Goal: Transaction & Acquisition: Book appointment/travel/reservation

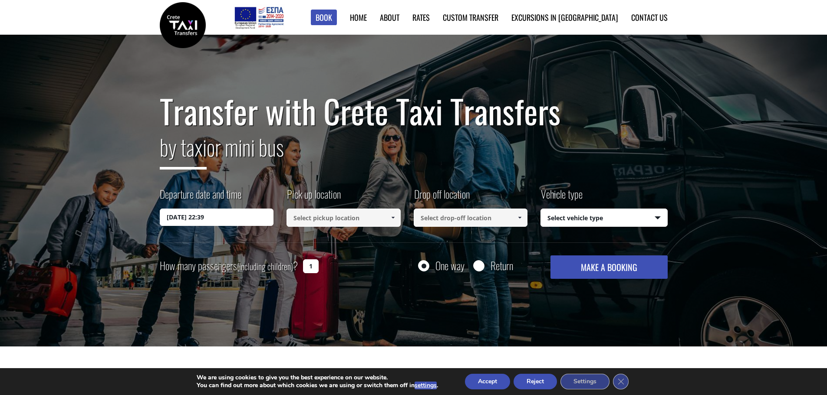
click at [238, 215] on input "29/08/2025 22:39" at bounding box center [217, 217] width 114 height 17
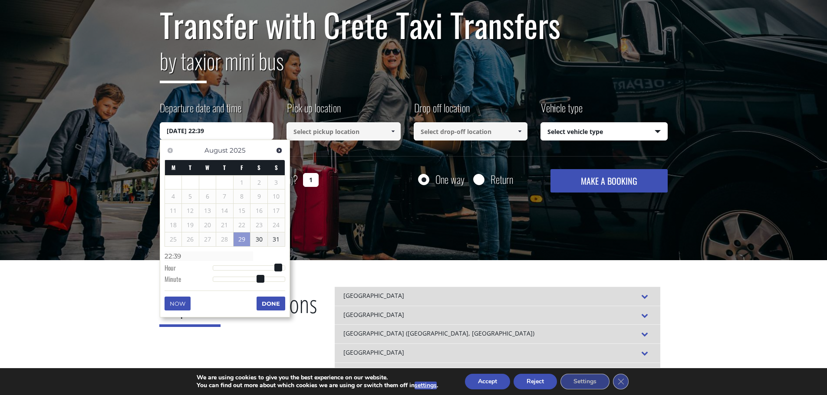
scroll to position [87, 0]
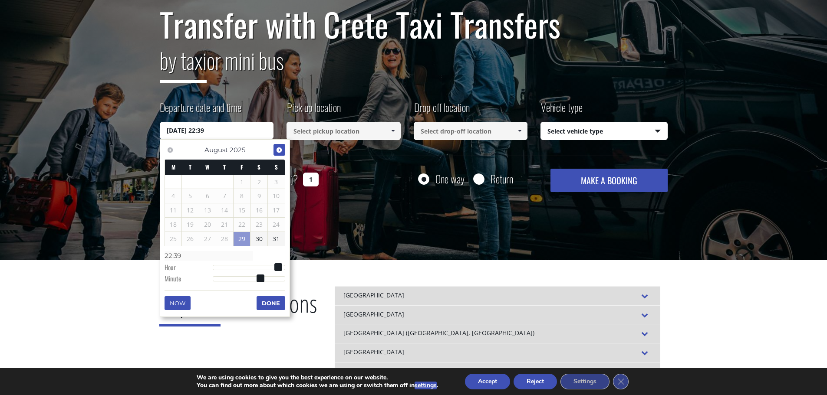
click at [279, 148] on span "Next" at bounding box center [279, 150] width 7 height 7
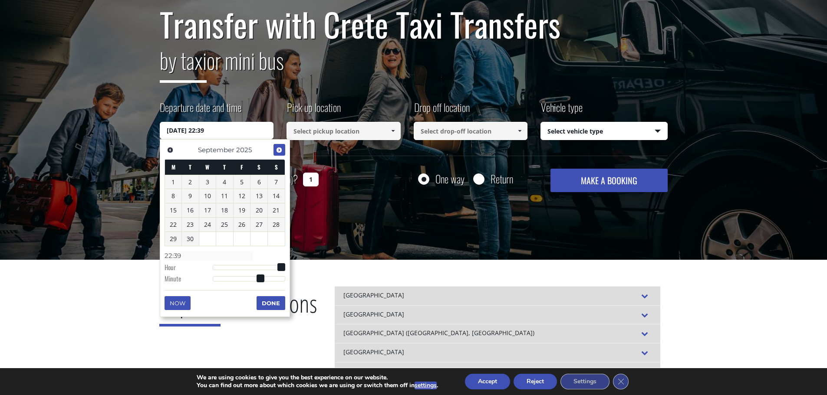
click at [277, 151] on span "Next" at bounding box center [279, 150] width 7 height 7
click at [167, 225] on link "20" at bounding box center [173, 225] width 17 height 14
type input "20/10/2025 00:00"
click at [364, 128] on input at bounding box center [343, 131] width 114 height 18
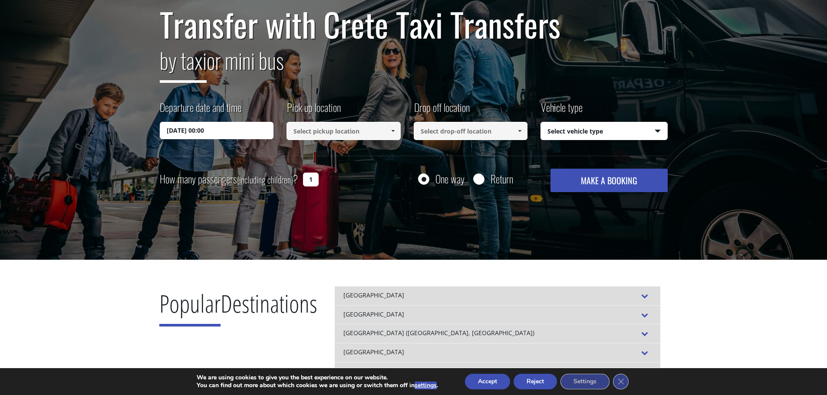
click at [364, 131] on input at bounding box center [343, 131] width 114 height 18
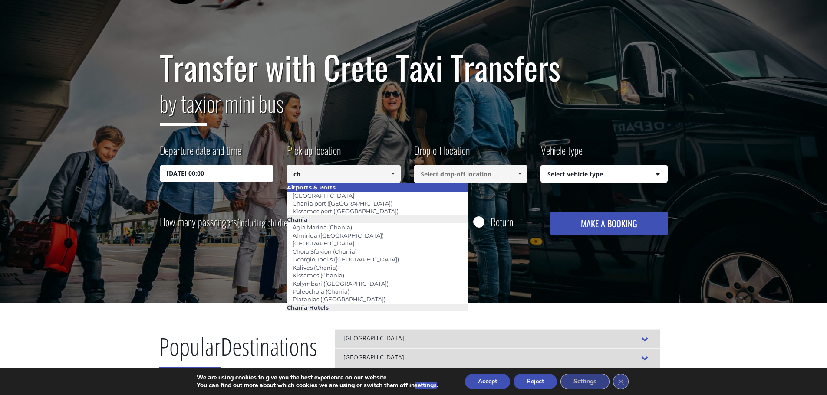
scroll to position [43, 0]
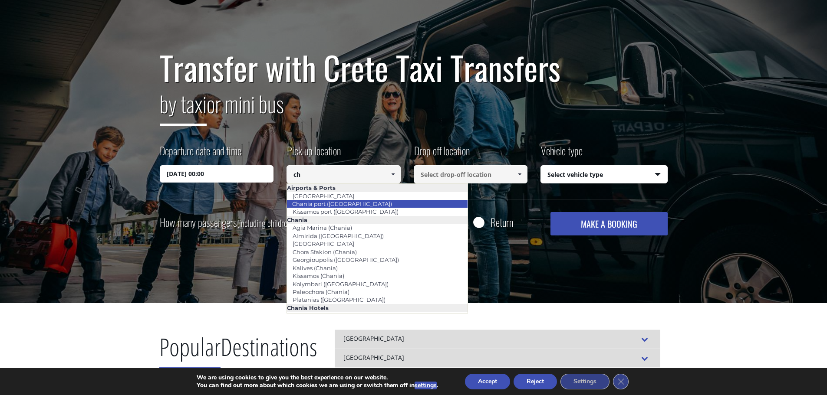
click at [339, 203] on link "Chania port (Souda)" at bounding box center [341, 204] width 111 height 12
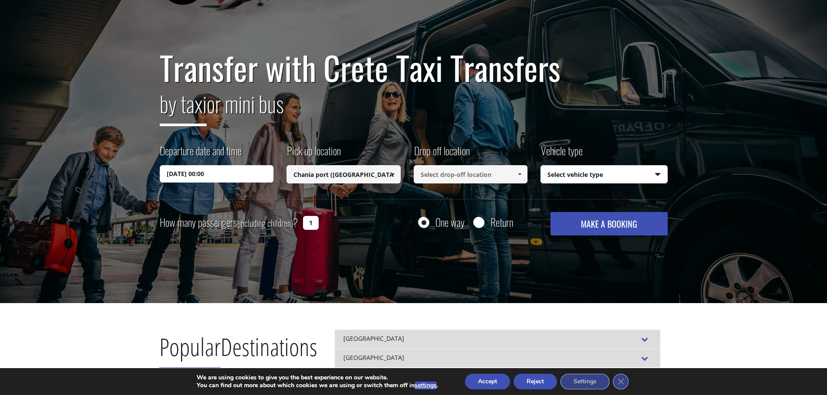
type input "Chania port (Souda)"
click at [486, 175] on input at bounding box center [471, 174] width 114 height 18
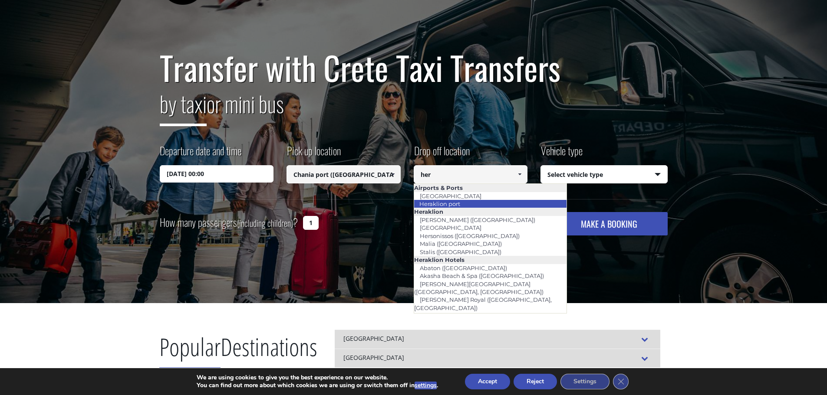
click at [458, 203] on link "Heraklion port" at bounding box center [440, 204] width 52 height 12
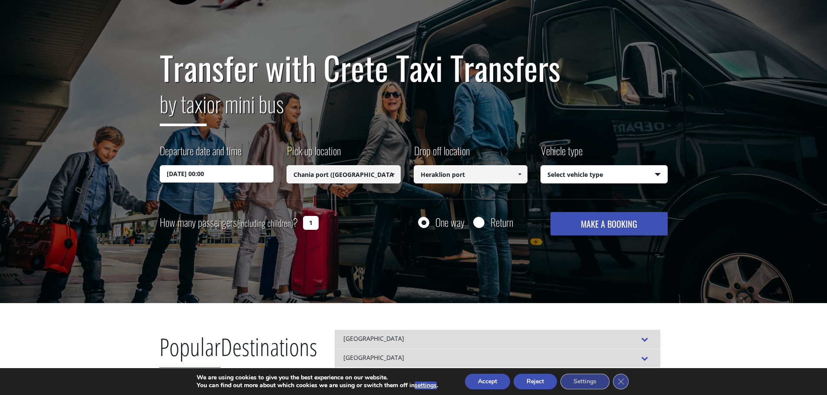
type input "Heraklion port"
click at [609, 173] on select "Select vehicle type Taxi (4 passengers) Mercedes E Class Mini Van (7 passengers…" at bounding box center [604, 175] width 126 height 18
select select "540"
click at [541, 166] on select "Select vehicle type Taxi (4 passengers) Mercedes E Class Mini Van (7 passengers…" at bounding box center [604, 175] width 126 height 18
click at [306, 225] on input "1" at bounding box center [311, 223] width 16 height 14
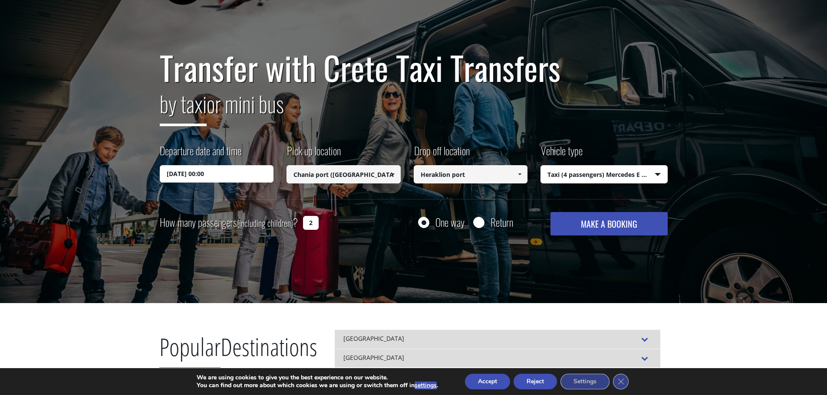
type input "2"
click at [238, 171] on input "20/10/2025 00:00" at bounding box center [217, 173] width 114 height 17
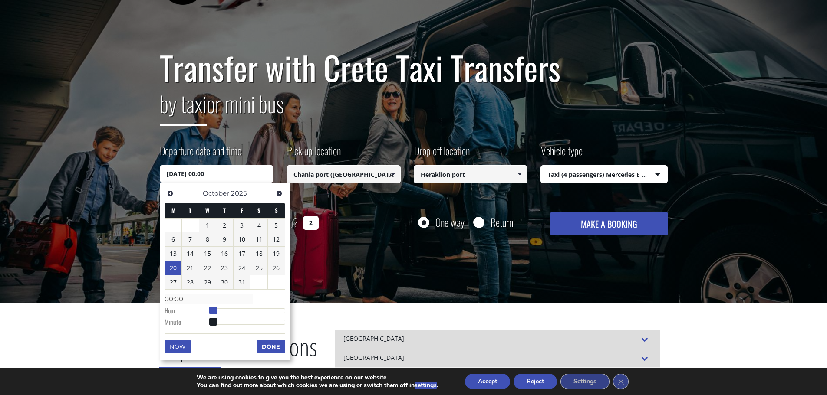
type input "20/10/2025 01:00"
type input "01:00"
type input "20/10/2025 02:00"
type input "02:00"
type input "20/10/2025 03:00"
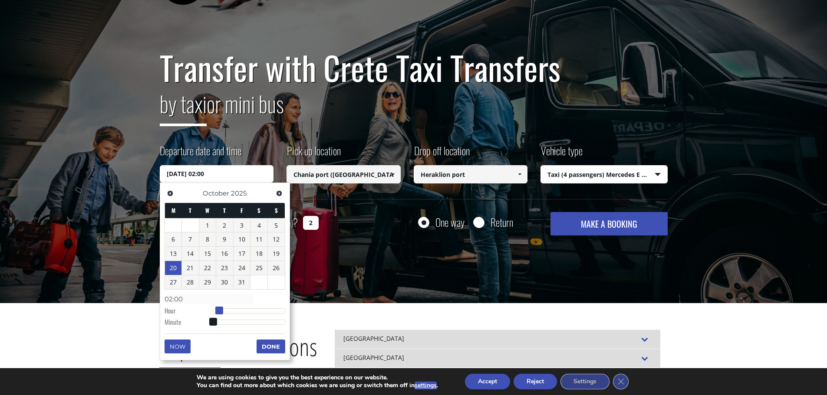
type input "03:00"
type input "20/10/2025 04:00"
type input "04:00"
type input "20/10/2025 05:00"
type input "05:00"
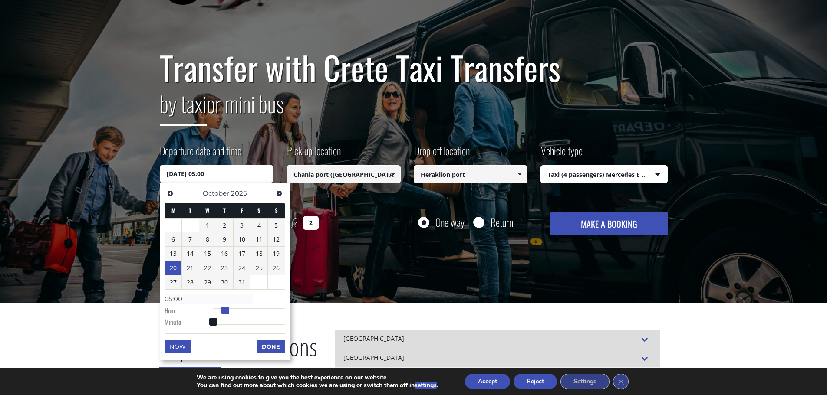
type input "20/10/2025 06:00"
type input "06:00"
type input "20/10/2025 05:00"
type input "05:00"
drag, startPoint x: 213, startPoint y: 312, endPoint x: 229, endPoint y: 312, distance: 16.1
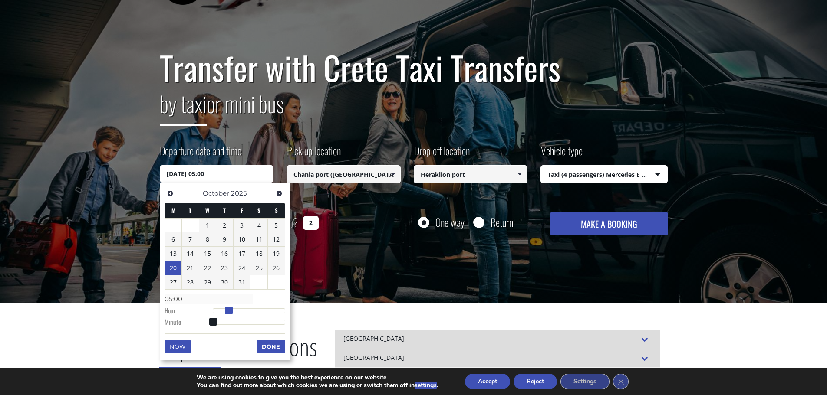
click at [229, 312] on span at bounding box center [229, 311] width 8 height 8
click at [278, 346] on button "Done" at bounding box center [270, 347] width 29 height 14
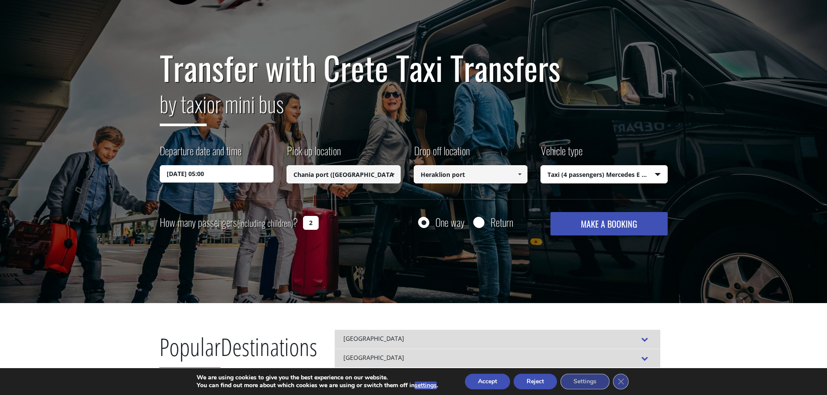
click at [620, 224] on button "MAKE A BOOKING" at bounding box center [608, 223] width 117 height 23
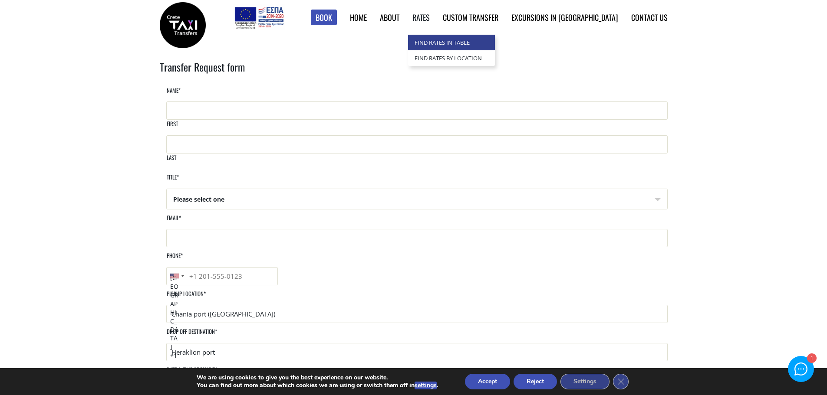
click at [477, 46] on link "Find Rates in Table" at bounding box center [451, 43] width 87 height 16
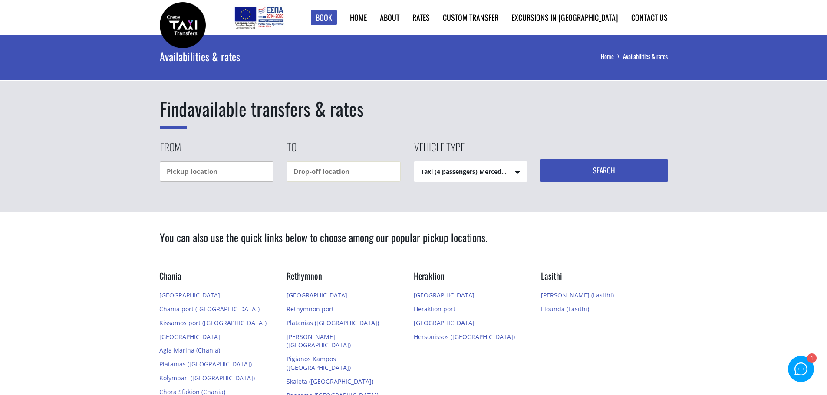
click at [195, 168] on input "text" at bounding box center [217, 171] width 114 height 20
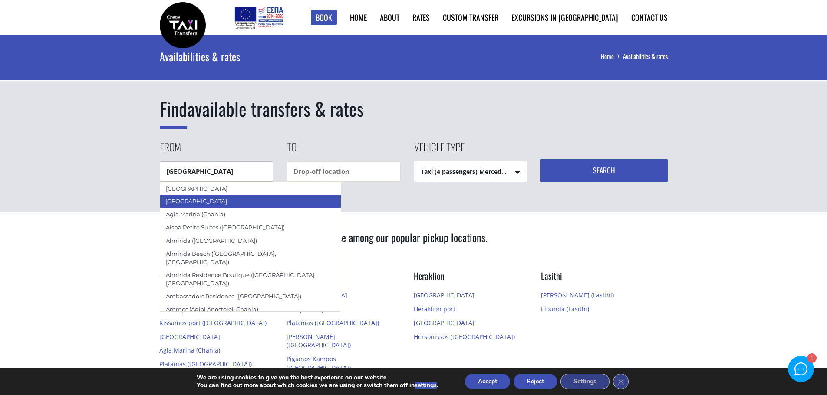
click at [190, 201] on div "[GEOGRAPHIC_DATA]" at bounding box center [250, 201] width 181 height 13
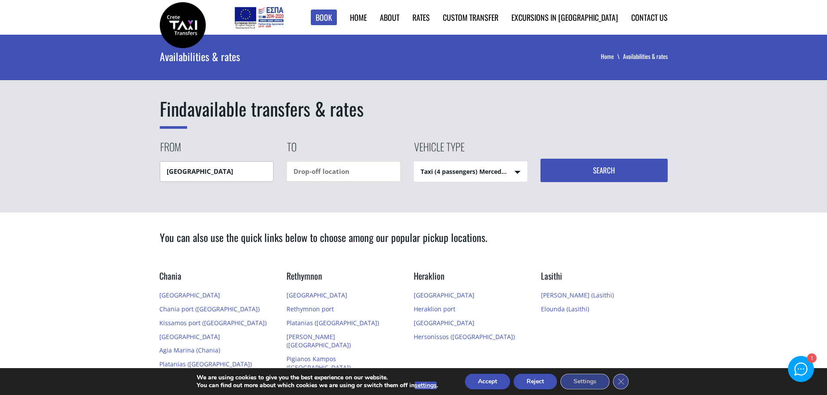
type input "[GEOGRAPHIC_DATA]"
click at [320, 177] on input "text" at bounding box center [343, 171] width 114 height 20
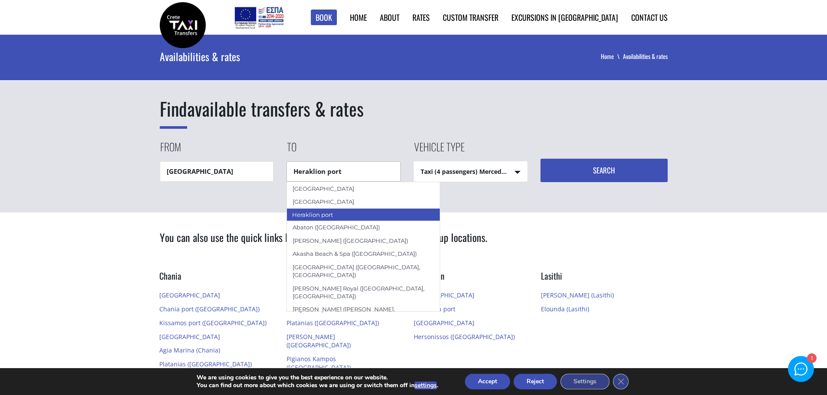
click at [334, 214] on div "Heraklion port" at bounding box center [363, 214] width 154 height 13
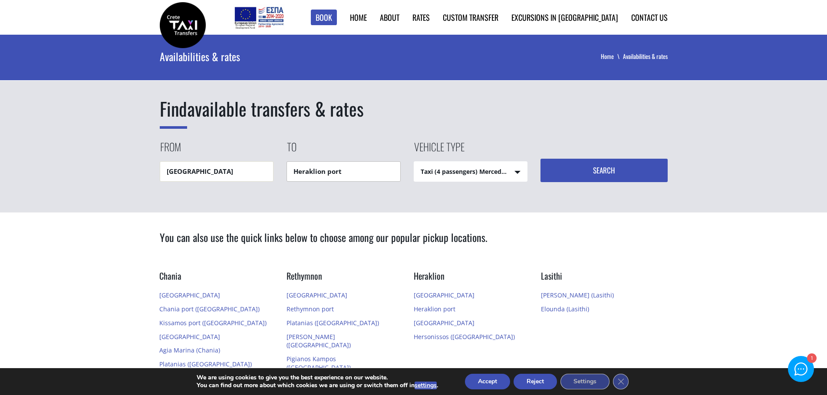
type input "Heraklion port"
click at [502, 172] on select "Taxi (4 passengers) Mercedes E Class Mini Van (7 passengers) Mercedes [PERSON_N…" at bounding box center [470, 172] width 113 height 21
click at [602, 171] on button "Search" at bounding box center [603, 170] width 127 height 23
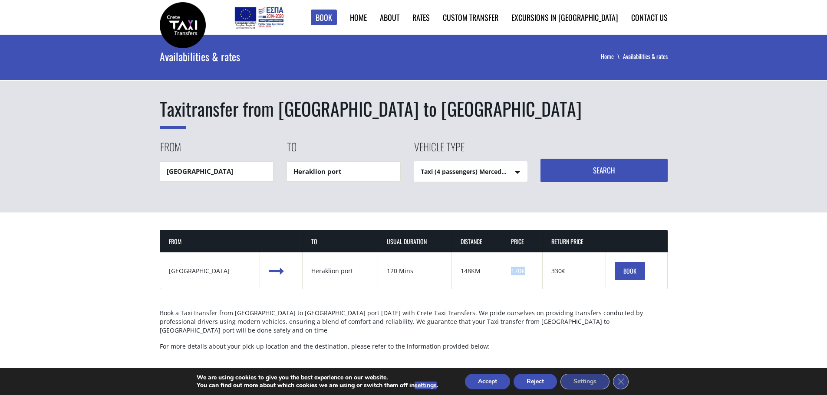
drag, startPoint x: 514, startPoint y: 273, endPoint x: 494, endPoint y: 272, distance: 20.0
click at [502, 272] on td "Price 170€" at bounding box center [522, 271] width 40 height 37
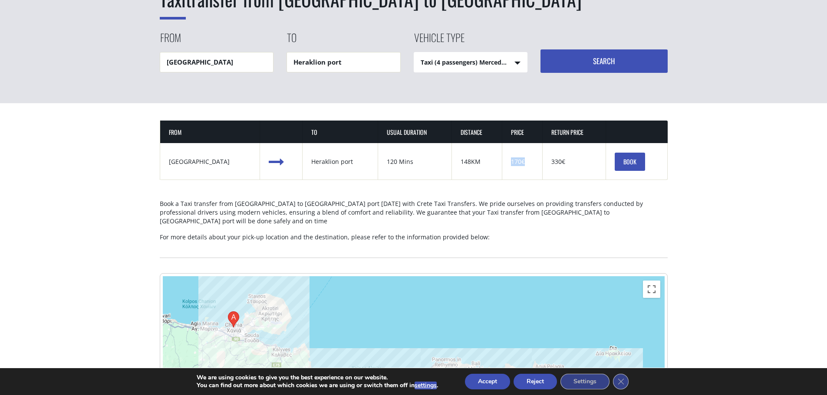
scroll to position [130, 0]
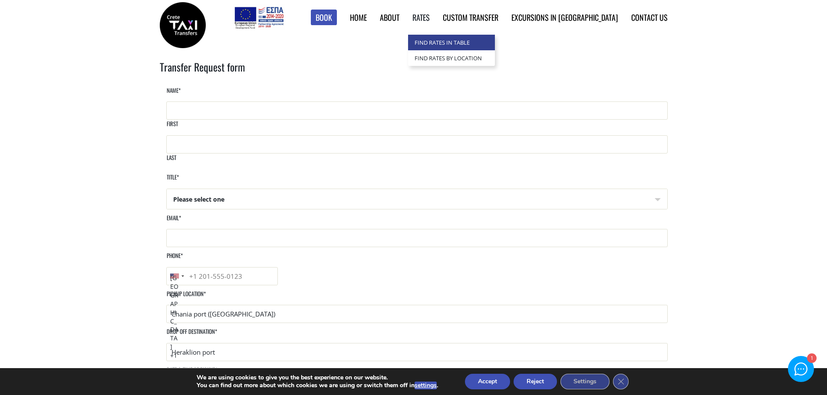
click at [476, 44] on link "Find Rates in Table" at bounding box center [451, 43] width 87 height 16
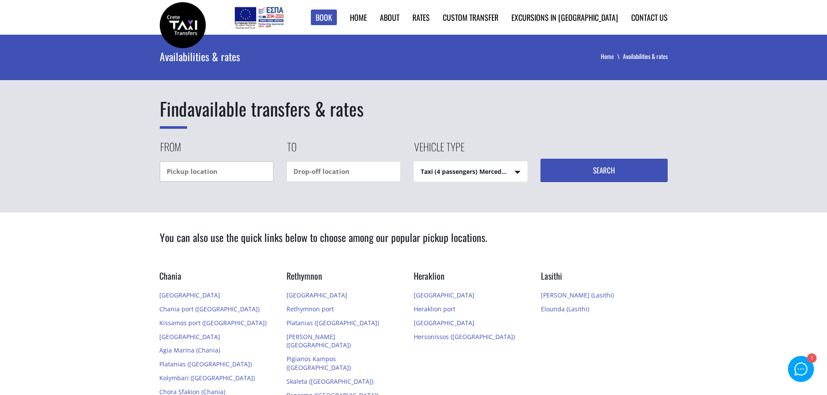
click at [217, 170] on input "text" at bounding box center [217, 171] width 114 height 20
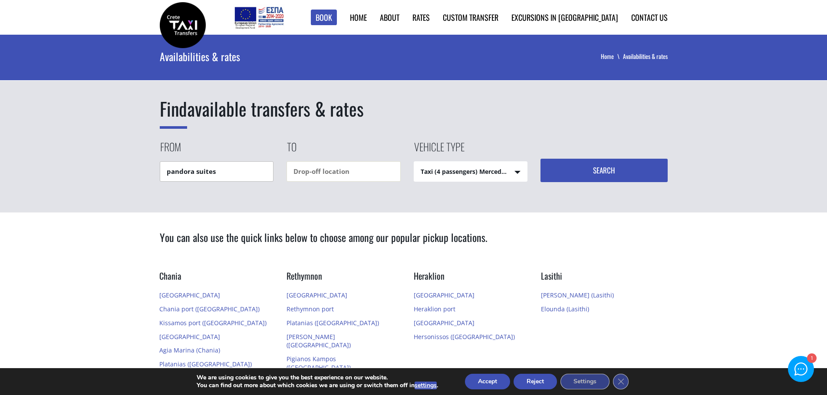
type input "pandora suites"
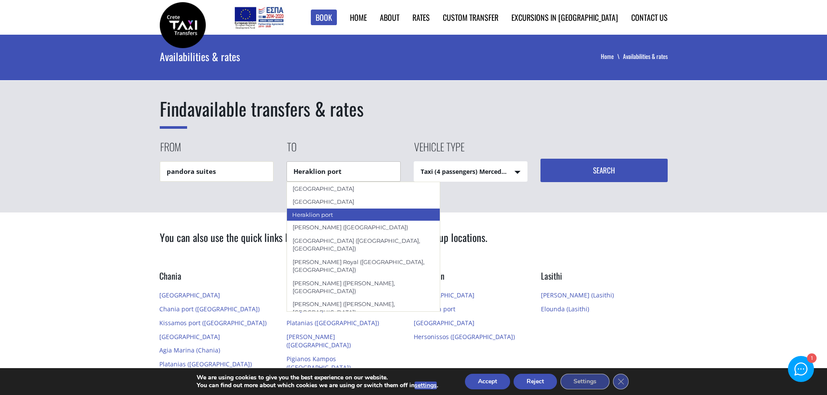
click at [330, 210] on div "Heraklion port" at bounding box center [363, 214] width 154 height 13
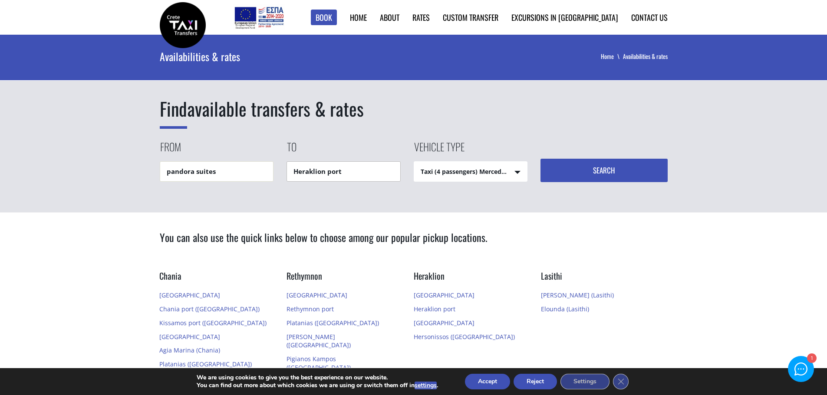
type input "Heraklion port"
click at [476, 174] on select "Taxi (4 passengers) Mercedes E Class Mini Van (7 passengers) Mercedes [PERSON_N…" at bounding box center [470, 172] width 113 height 21
click at [628, 161] on button "Search" at bounding box center [603, 170] width 127 height 23
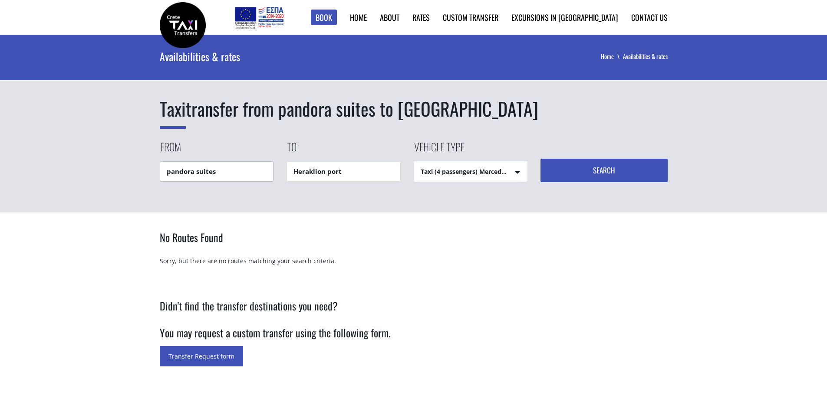
click at [221, 172] on input "pandora suites" at bounding box center [217, 171] width 114 height 20
drag, startPoint x: 221, startPoint y: 172, endPoint x: 31, endPoint y: 164, distance: 190.2
click at [32, 164] on div "Taxi transfer from pandora suites to Heraklion port From pandora suites To Hera…" at bounding box center [413, 124] width 827 height 178
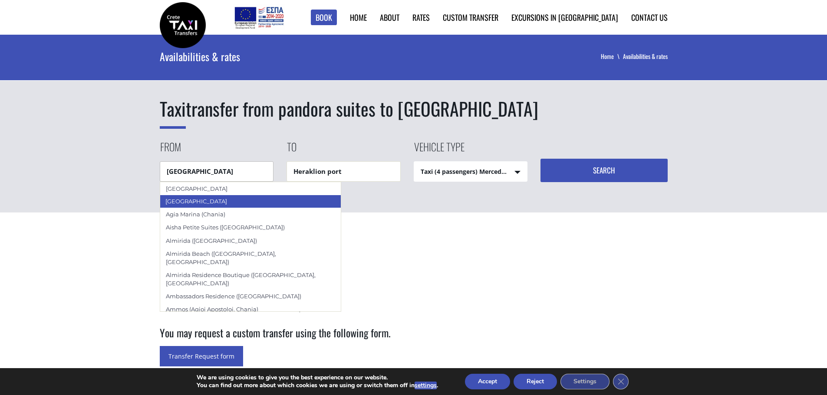
click at [220, 200] on div "[GEOGRAPHIC_DATA]" at bounding box center [250, 201] width 181 height 13
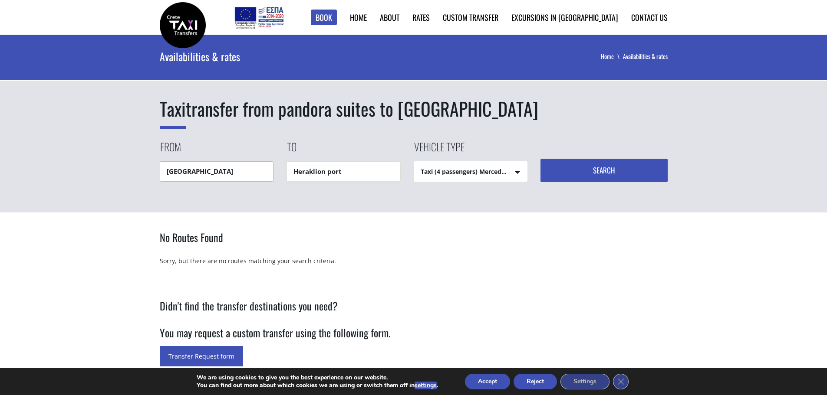
type input "[GEOGRAPHIC_DATA]"
click at [639, 165] on button "Search" at bounding box center [603, 170] width 127 height 23
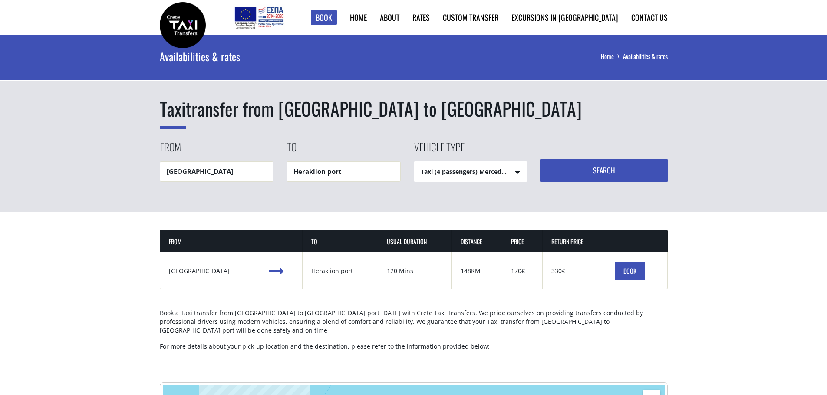
scroll to position [87, 0]
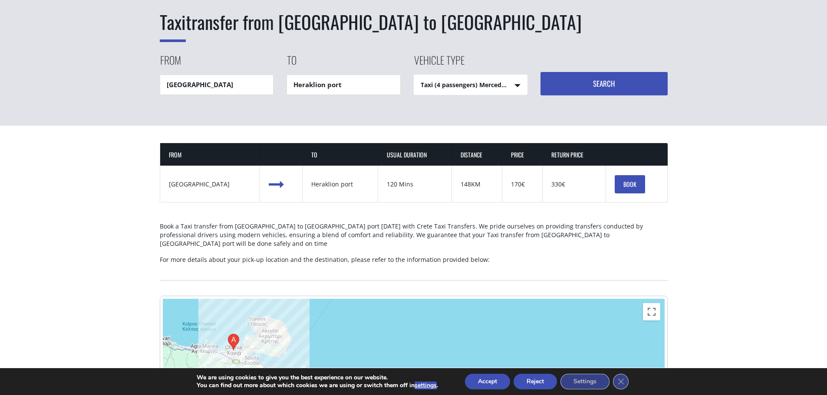
click at [618, 183] on link "BOOK" at bounding box center [630, 184] width 30 height 18
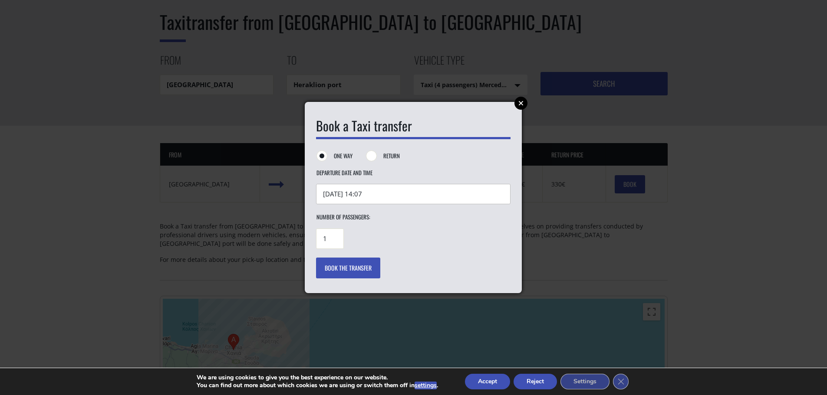
click at [404, 190] on input "29/08/2025 14:07" at bounding box center [413, 194] width 194 height 20
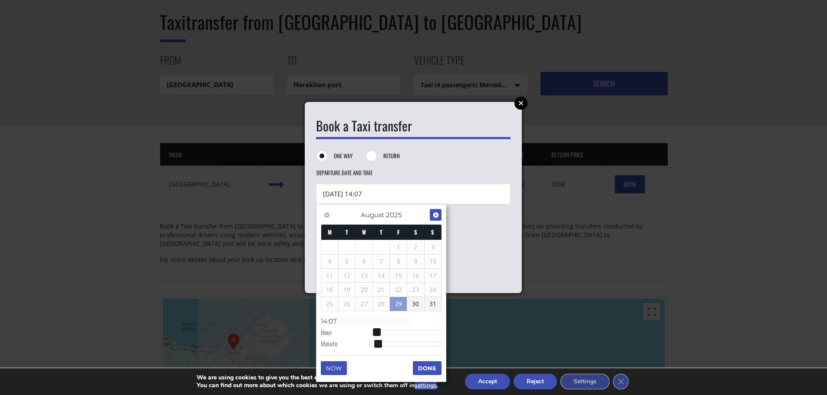
click at [436, 212] on span "Next" at bounding box center [435, 215] width 7 height 7
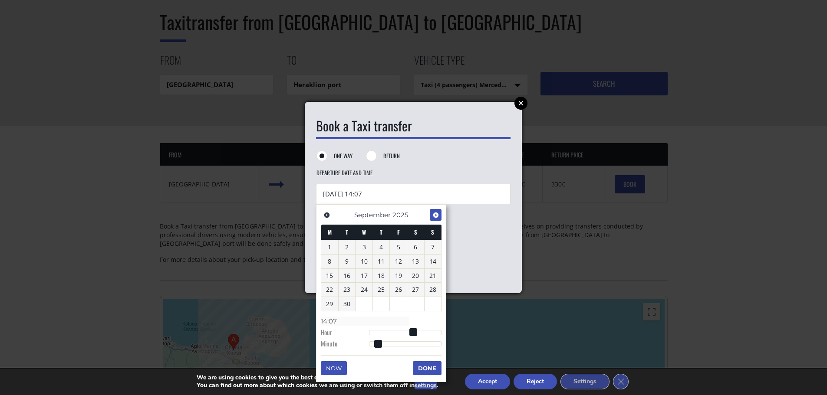
click at [436, 212] on span "Next" at bounding box center [435, 215] width 7 height 7
click at [331, 292] on link "20" at bounding box center [329, 290] width 17 height 14
click at [396, 188] on input "20/10/2025 14:07" at bounding box center [413, 194] width 194 height 20
click at [383, 195] on input "20/10/2025 14:07" at bounding box center [413, 194] width 194 height 20
type input "20/10/2025 12:07"
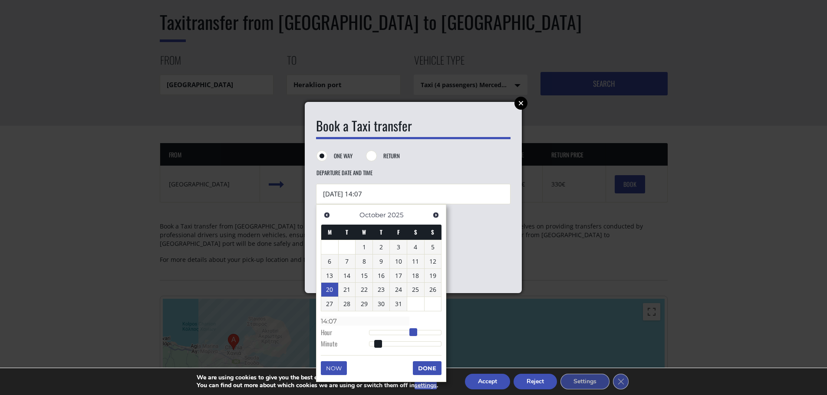
type input "12:07"
type input "20/10/2025 11:07"
type input "11:07"
type input "20/10/2025 10:07"
type input "10:07"
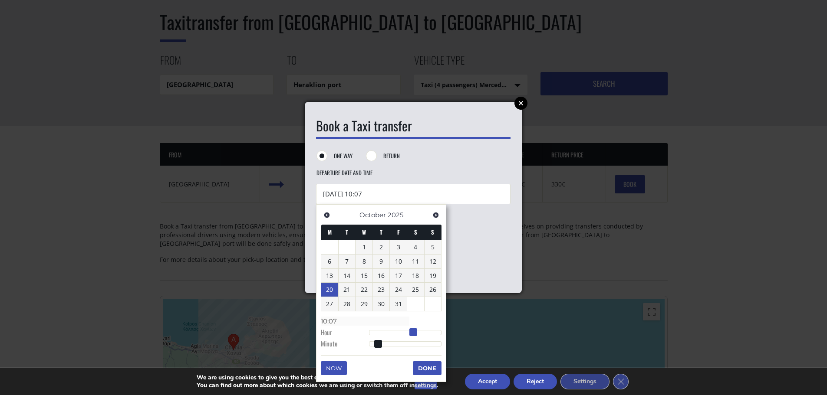
type input "20/10/2025 09:07"
type input "09:07"
type input "20/10/2025 08:07"
type input "08:07"
type input "20/10/2025 07:07"
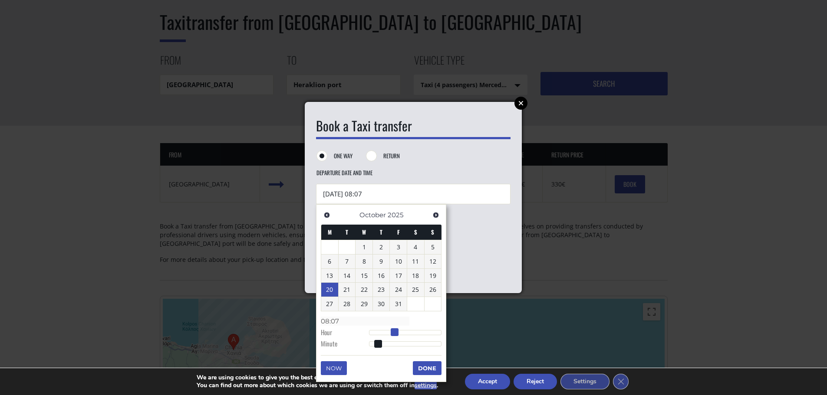
type input "07:07"
type input "20/10/2025 06:07"
type input "06:07"
drag, startPoint x: 413, startPoint y: 333, endPoint x: 388, endPoint y: 333, distance: 25.6
click at [388, 333] on span at bounding box center [388, 333] width 8 height 8
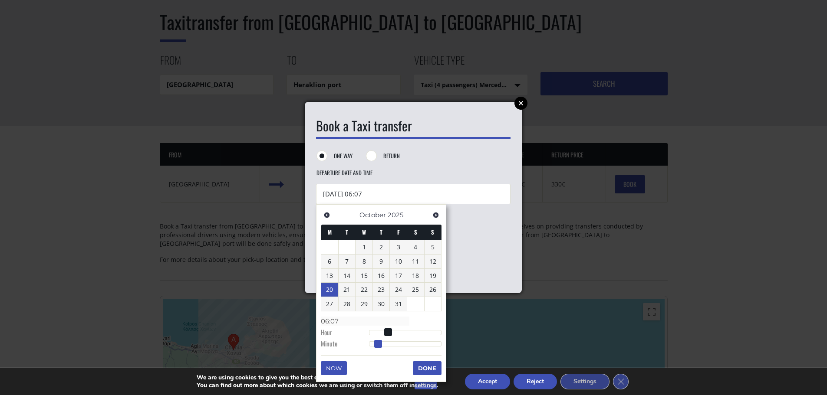
type input "20/10/2025 06:05"
type input "06:05"
type input "20/10/2025 06:03"
type input "06:03"
type input "20/10/2025 06:01"
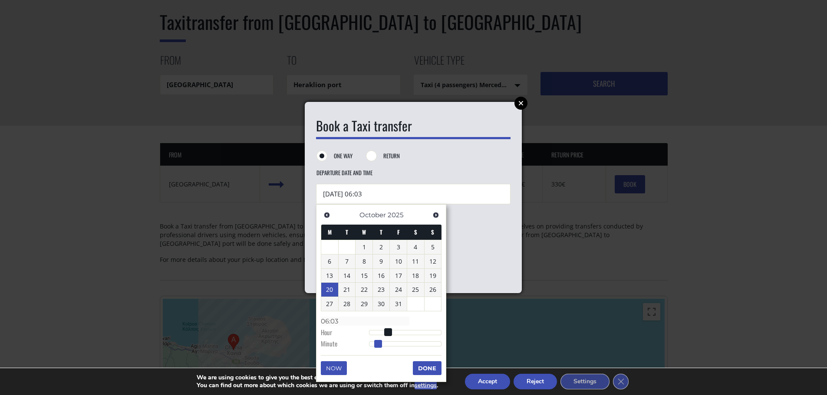
type input "06:01"
type input "20/10/2025 06:00"
type input "06:00"
drag, startPoint x: 380, startPoint y: 345, endPoint x: 361, endPoint y: 344, distance: 18.7
click at [361, 344] on dl "Time 06:00 Hour Minute Second Millisecond Microsecond Time Zone -1200 -1100 -10…" at bounding box center [381, 332] width 121 height 37
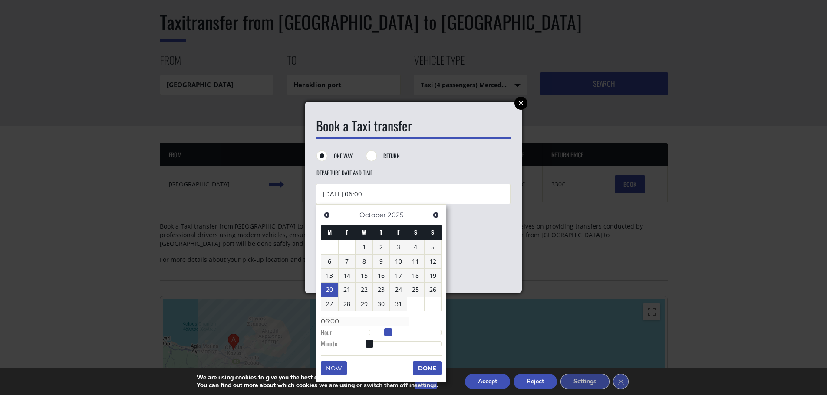
type input "20/10/2025 05:00"
type input "05:00"
click at [385, 334] on span at bounding box center [385, 333] width 8 height 8
type input "20/10/2025 05:02"
type input "05:02"
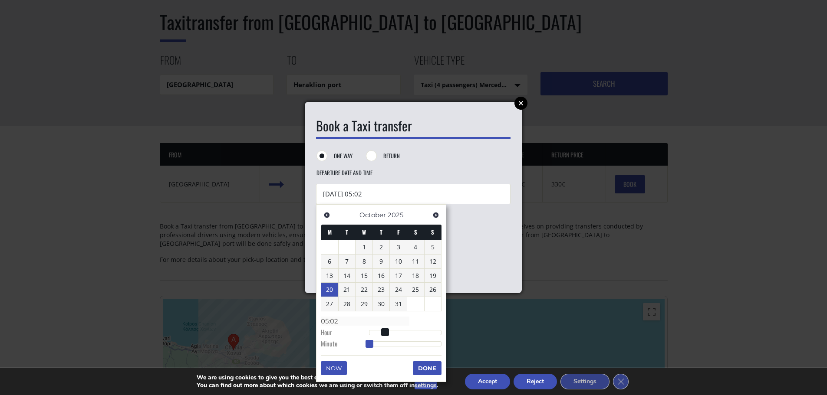
type input "20/10/2025 05:04"
type input "05:04"
type input "20/10/2025 05:05"
type input "05:05"
type input "20/10/2025 05:07"
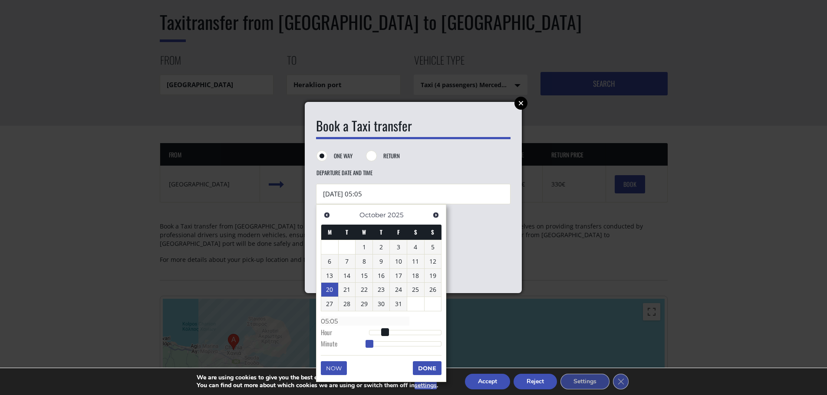
type input "05:07"
type input "20/10/2025 05:09"
type input "05:09"
type input "20/10/2025 05:10"
type input "05:10"
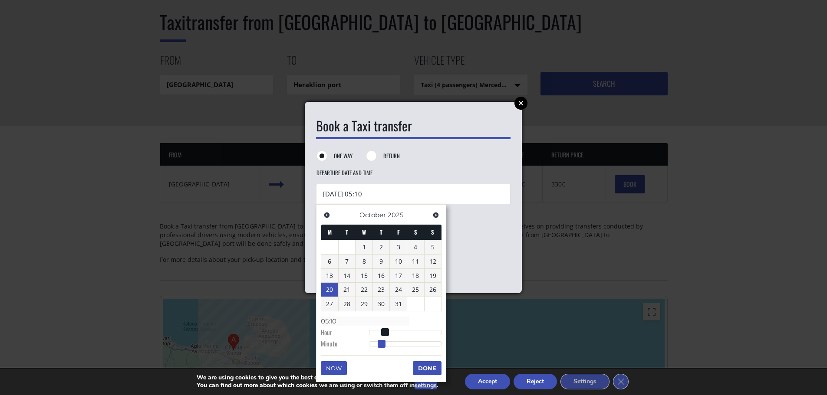
type input "20/10/2025 05:11"
type input "05:11"
type input "20/10/2025 05:12"
type input "05:12"
type input "20/10/2025 05:13"
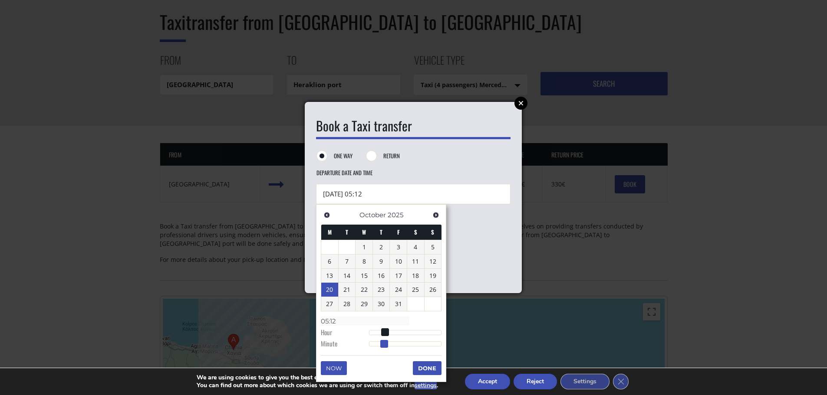
type input "05:13"
type input "20/10/2025 05:14"
type input "05:14"
type input "20/10/2025 05:15"
type input "05:15"
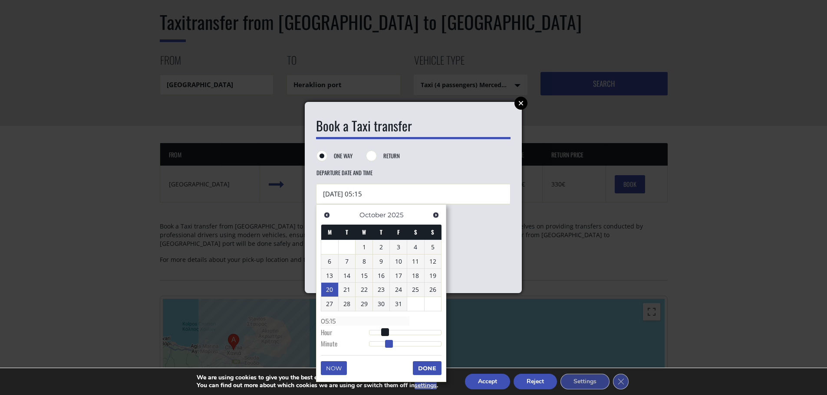
type input "20/10/2025 05:16"
type input "05:16"
type input "20/10/2025 05:15"
type input "05:15"
drag, startPoint x: 371, startPoint y: 344, endPoint x: 389, endPoint y: 343, distance: 17.4
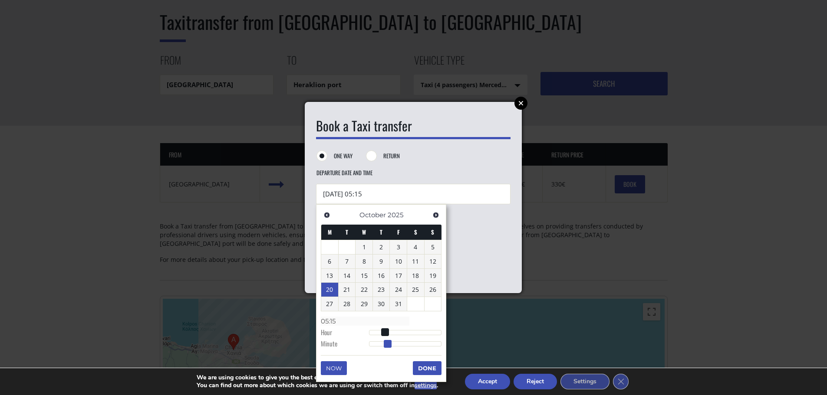
click at [389, 343] on span at bounding box center [388, 344] width 8 height 8
click at [431, 366] on button "Done" at bounding box center [427, 369] width 29 height 14
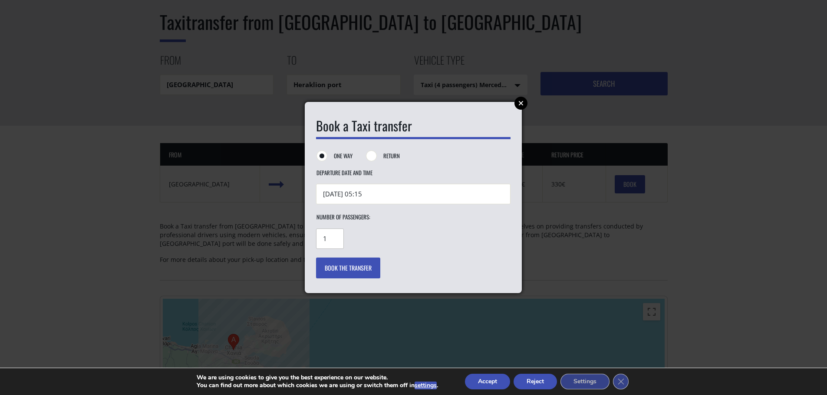
click at [332, 231] on input "1" at bounding box center [330, 239] width 28 height 20
drag, startPoint x: 333, startPoint y: 239, endPoint x: 310, endPoint y: 237, distance: 23.1
click at [313, 237] on div "Book a Taxi transfer One way Return Departure Date and Time 20/10/2025 05:15 Re…" at bounding box center [413, 197] width 217 height 191
type input "2"
click at [333, 270] on button "Book the transfer" at bounding box center [348, 268] width 64 height 21
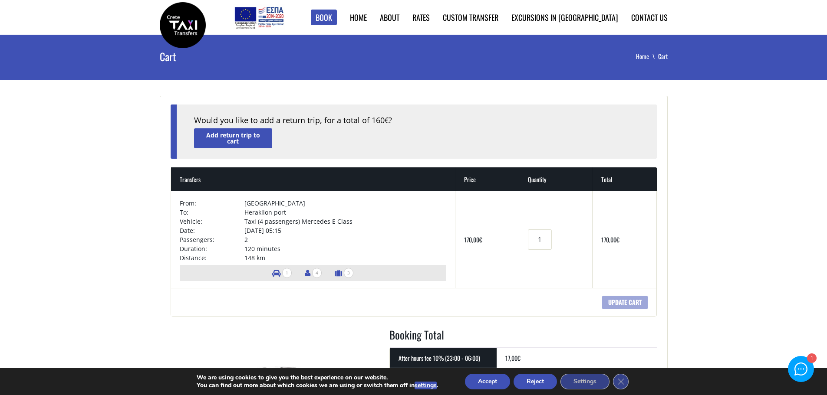
click at [707, 211] on main "Cart Home Cart + Would you like to add a return trip, for a total of 160 € ? Ad…" at bounding box center [413, 382] width 827 height 694
